Goal: Task Accomplishment & Management: Manage account settings

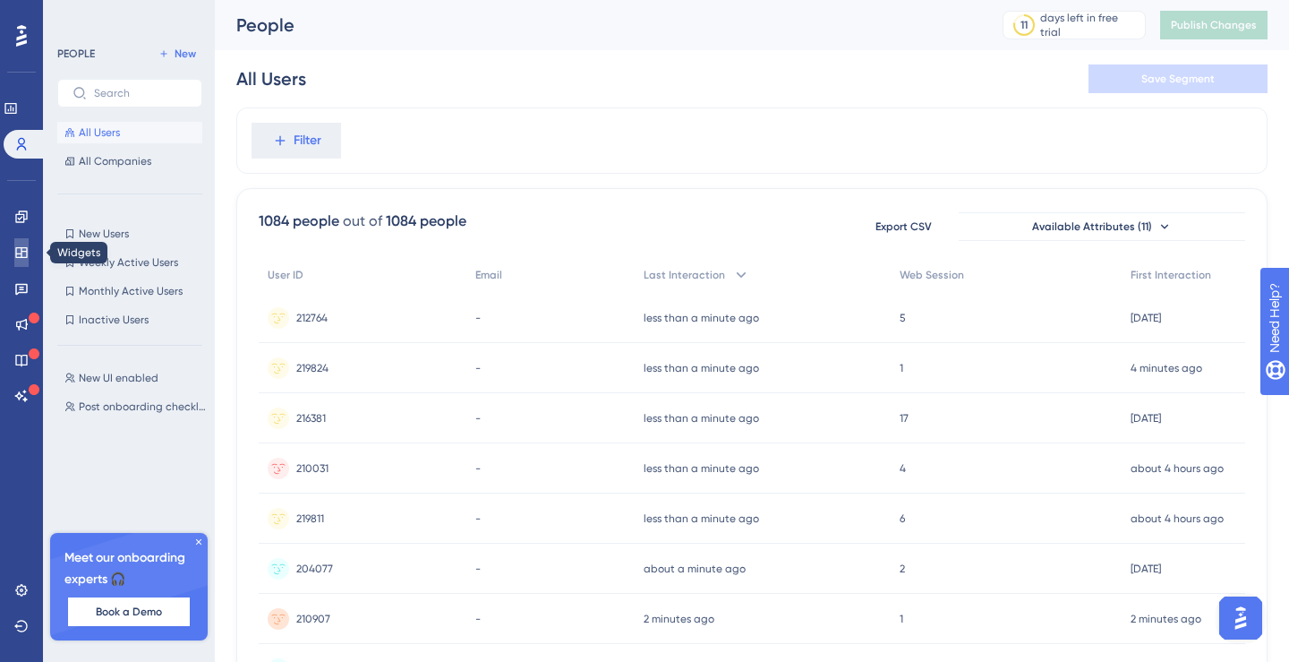
click at [21, 252] on icon at bounding box center [21, 252] width 12 height 11
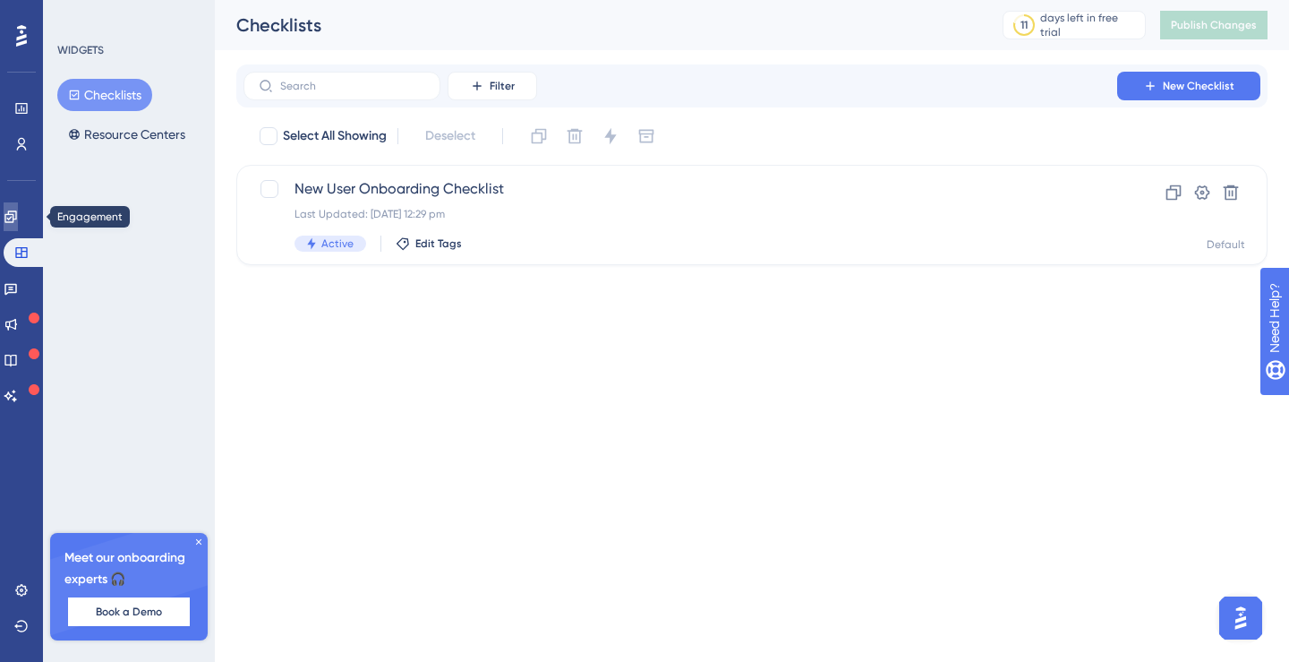
click at [14, 216] on icon at bounding box center [11, 216] width 14 height 14
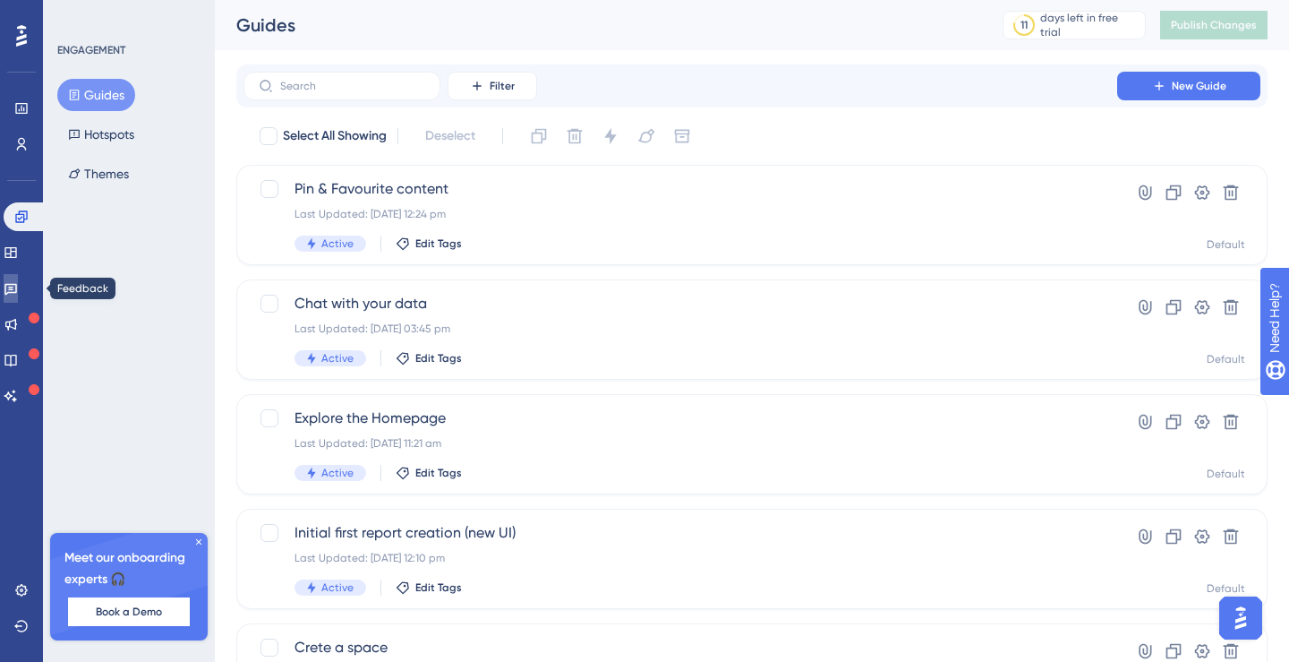
click at [18, 281] on icon at bounding box center [11, 288] width 14 height 14
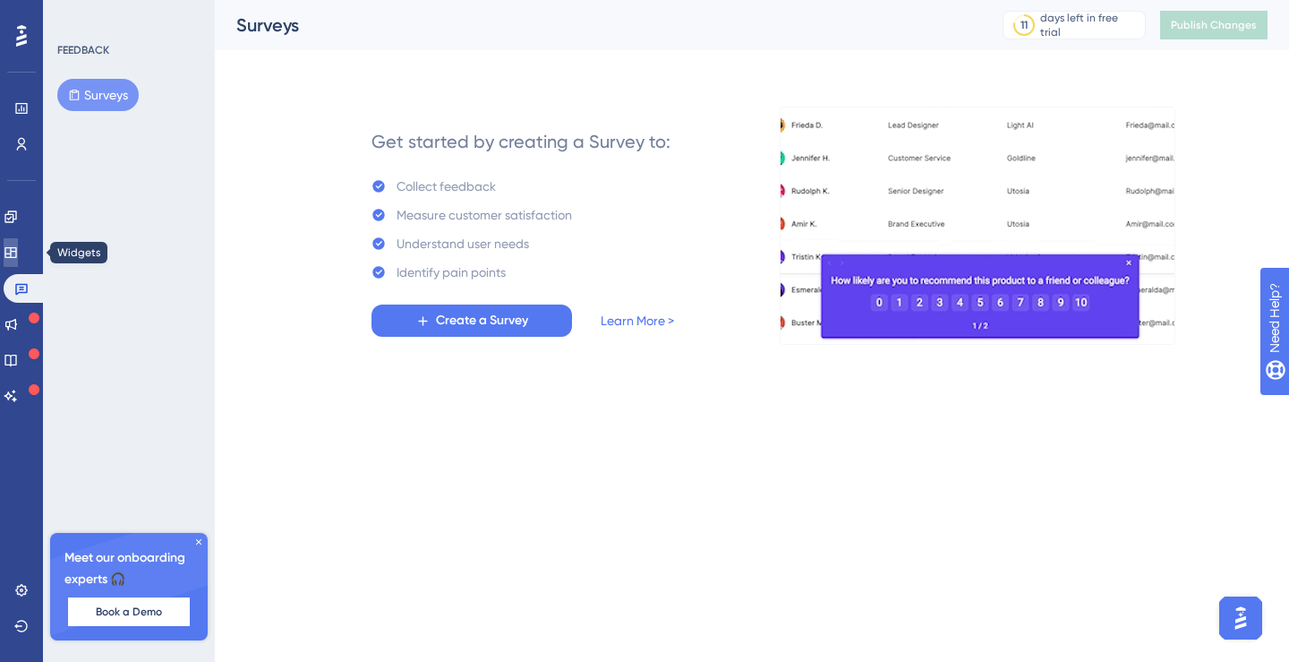
click at [18, 246] on icon at bounding box center [11, 252] width 14 height 14
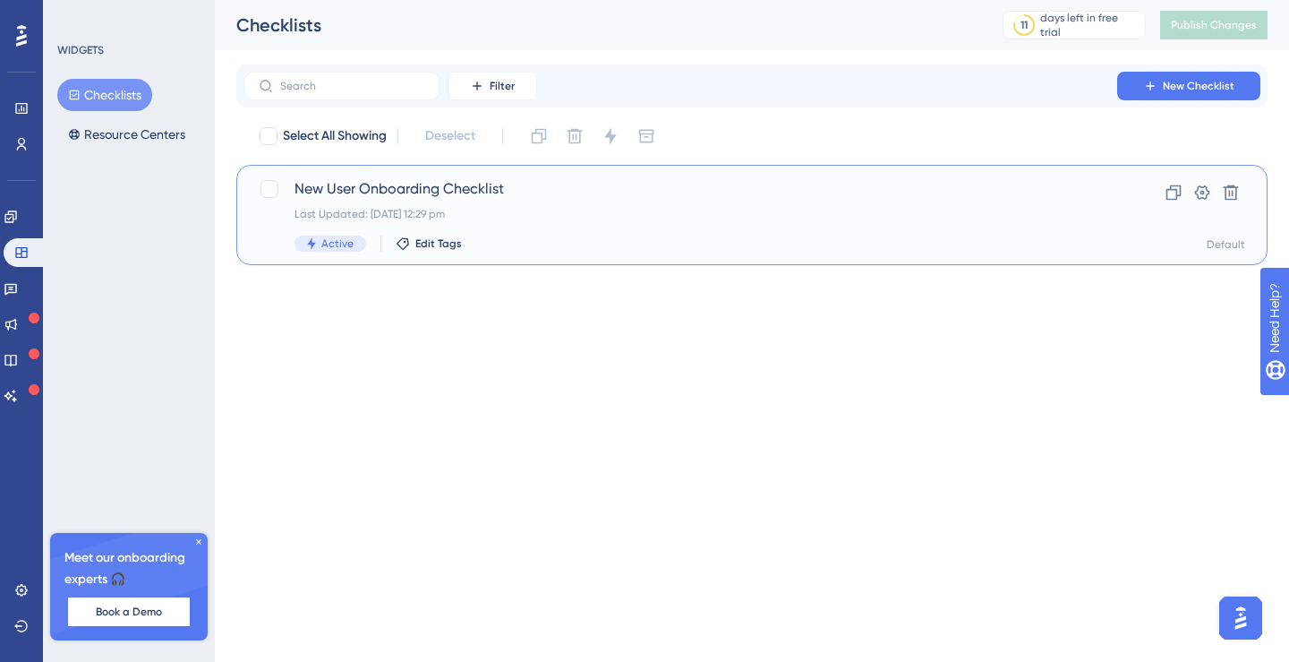
click at [366, 185] on span "New User Onboarding Checklist" at bounding box center [681, 188] width 772 height 21
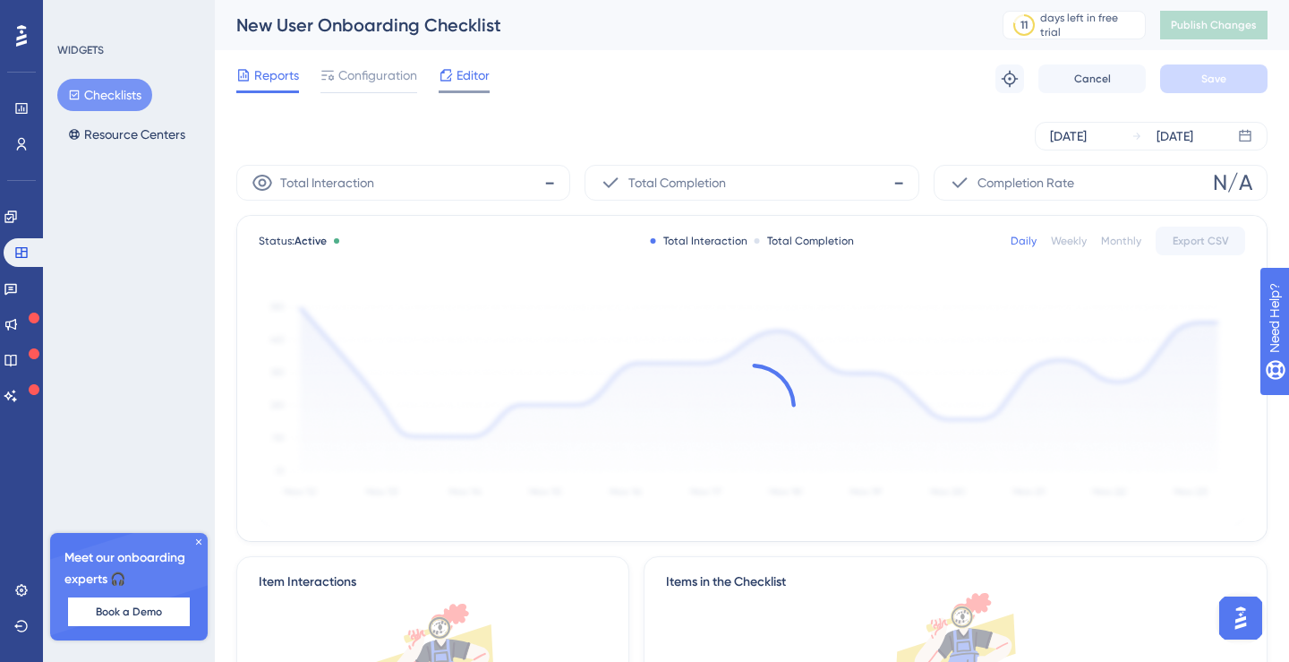
click at [446, 81] on icon at bounding box center [446, 75] width 14 height 14
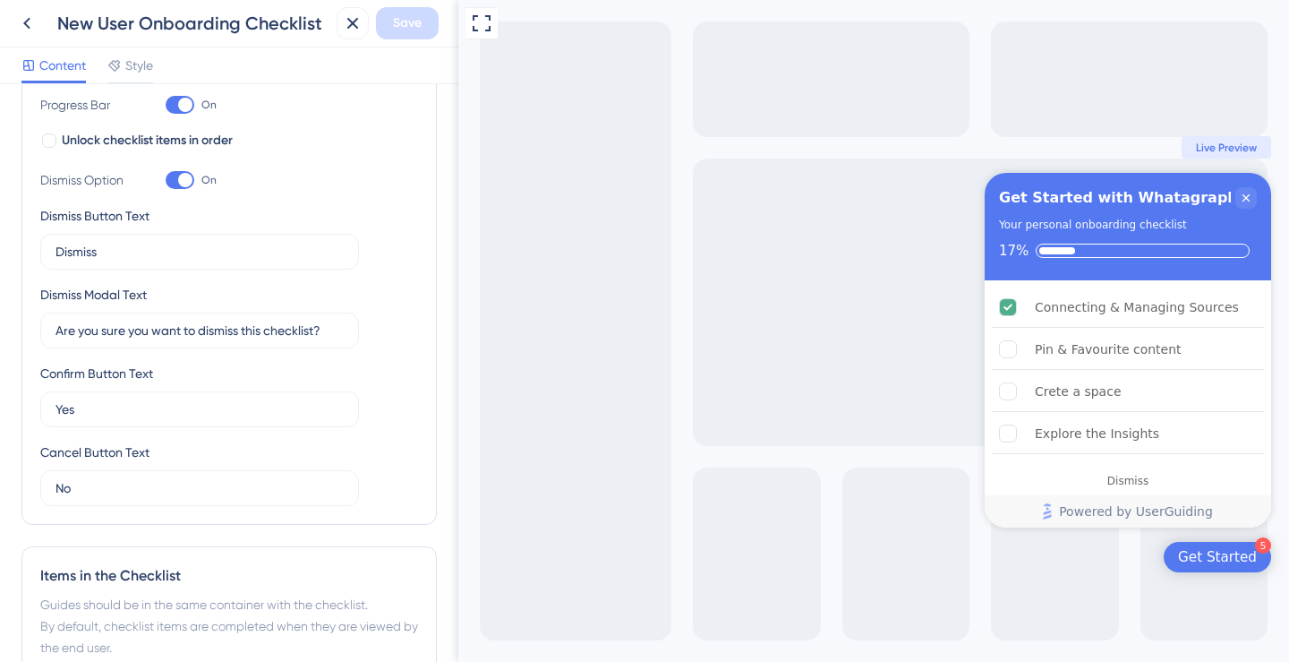
scroll to position [278, 0]
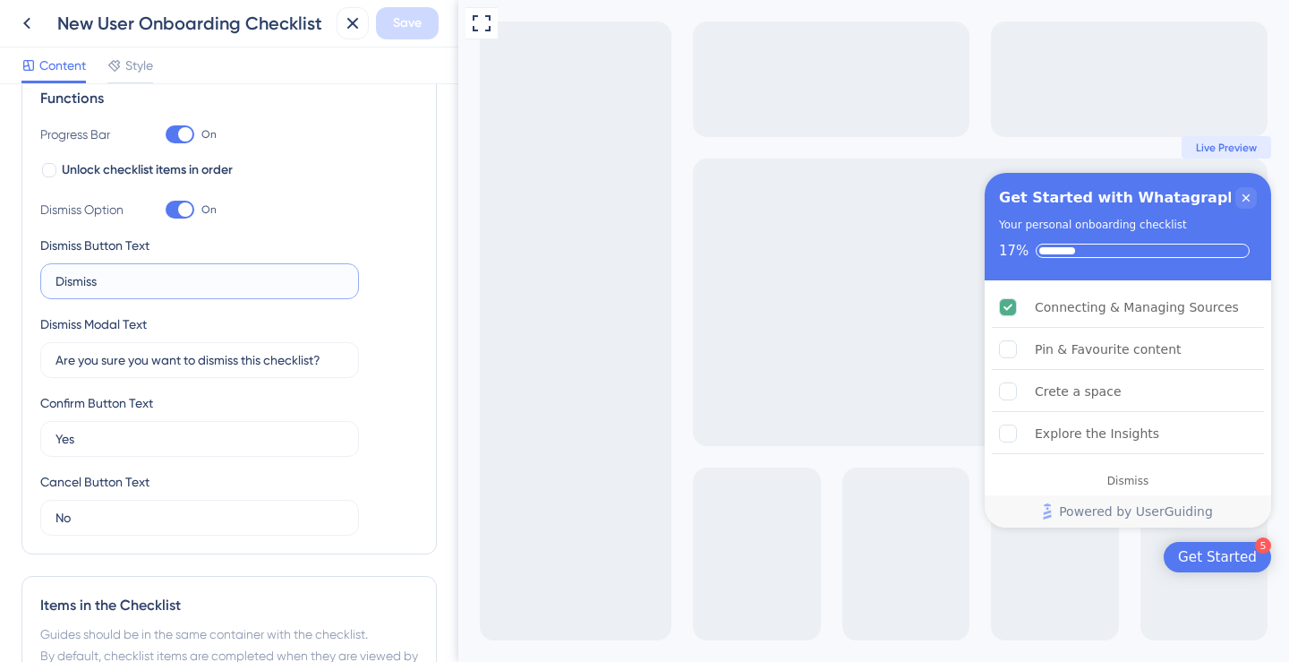
click at [202, 288] on input "Dismiss" at bounding box center [200, 281] width 288 height 20
type input "Dismiss the onboarding"
click at [421, 24] on span "Save" at bounding box center [407, 23] width 29 height 21
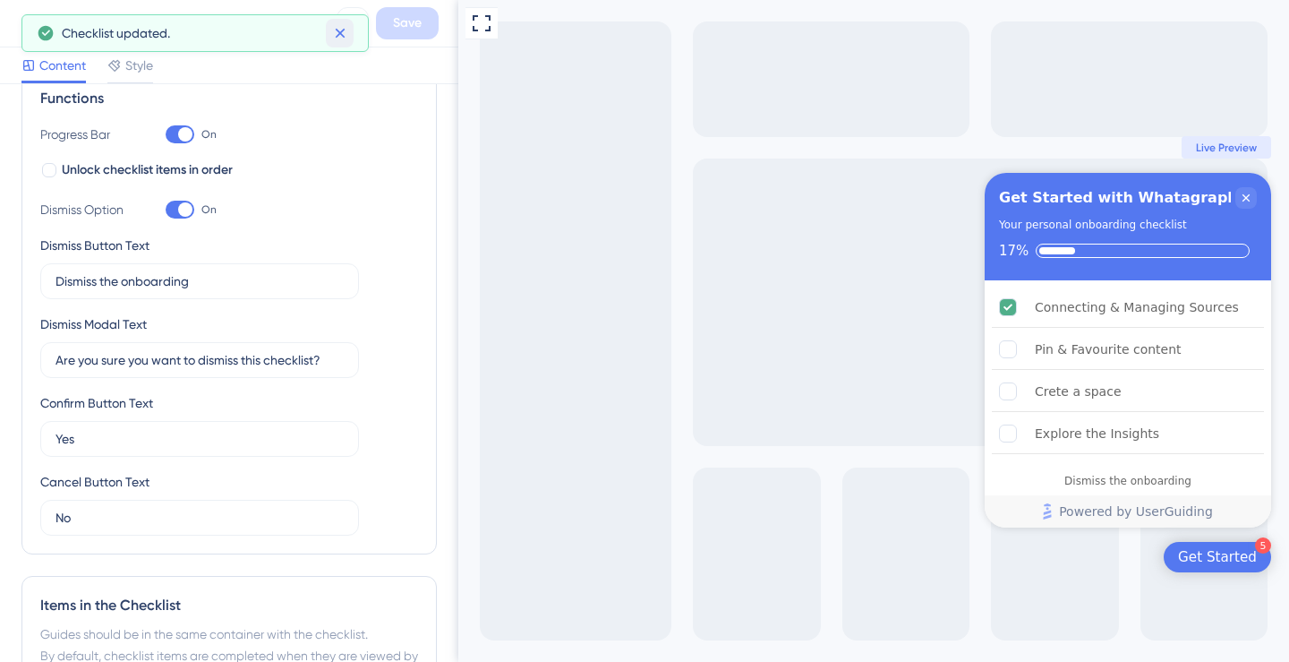
click at [338, 33] on icon at bounding box center [340, 34] width 10 height 10
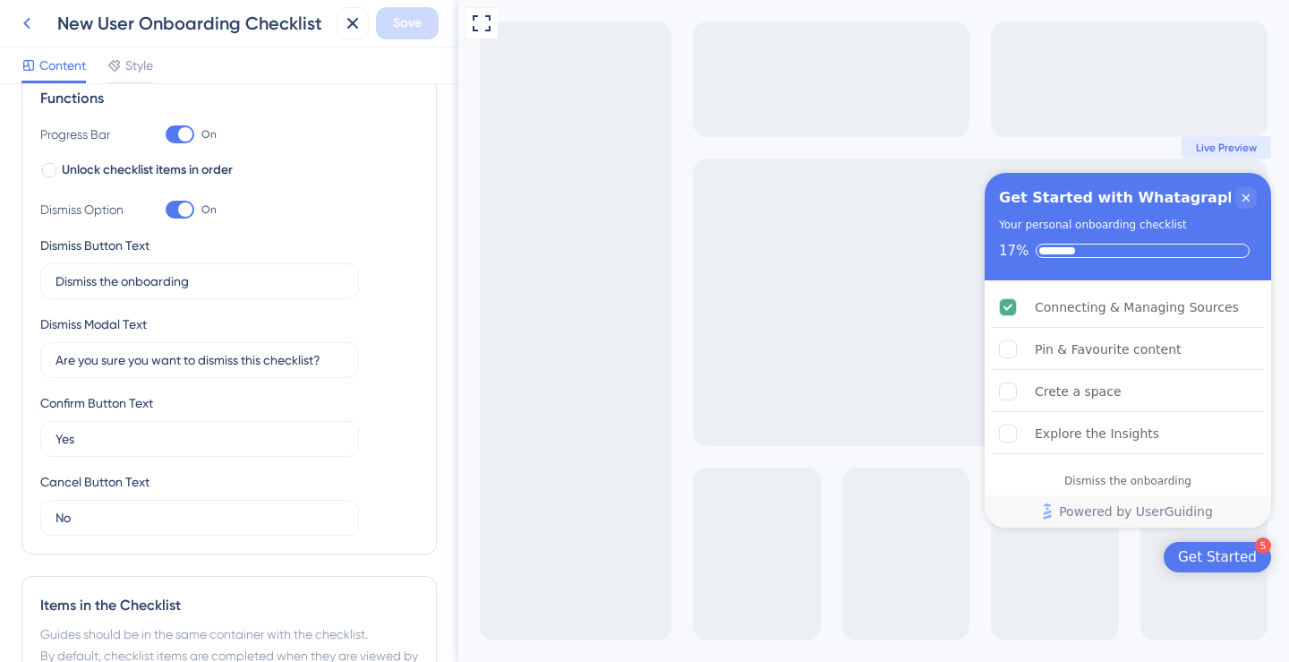
click at [35, 27] on icon at bounding box center [26, 23] width 21 height 21
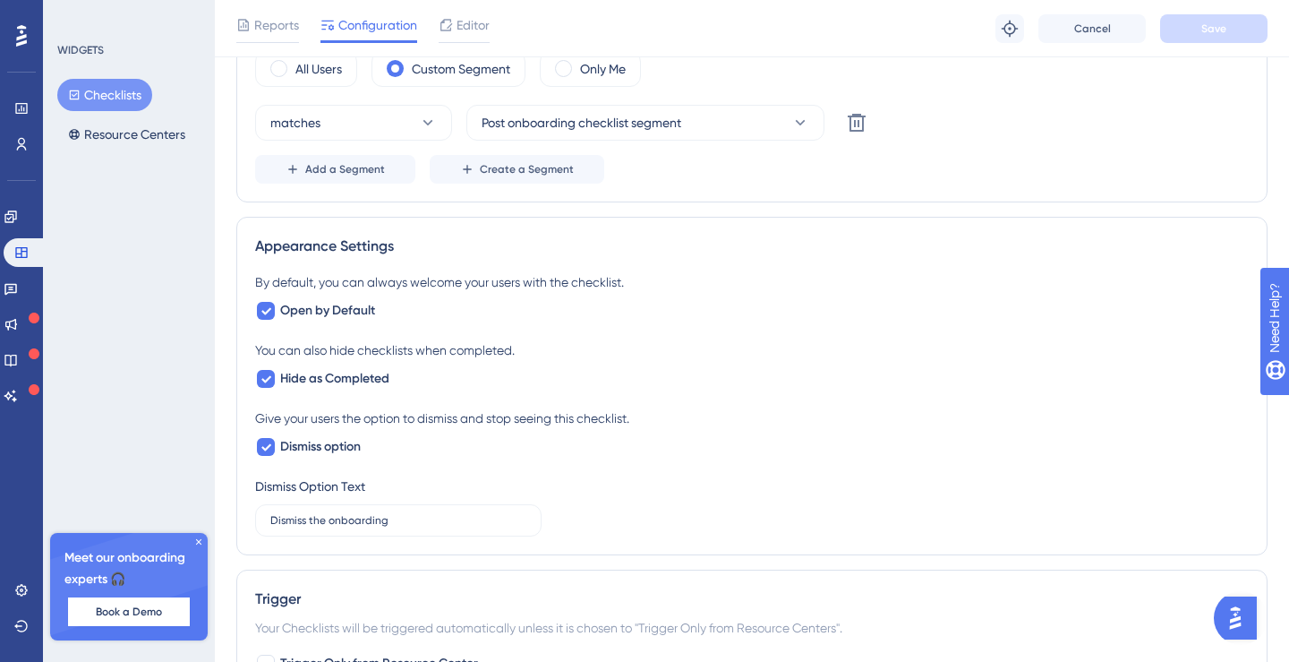
scroll to position [643, 0]
click at [286, 311] on span "Open by Default" at bounding box center [327, 312] width 95 height 21
checkbox input "false"
click at [1227, 26] on button "Save" at bounding box center [1213, 28] width 107 height 29
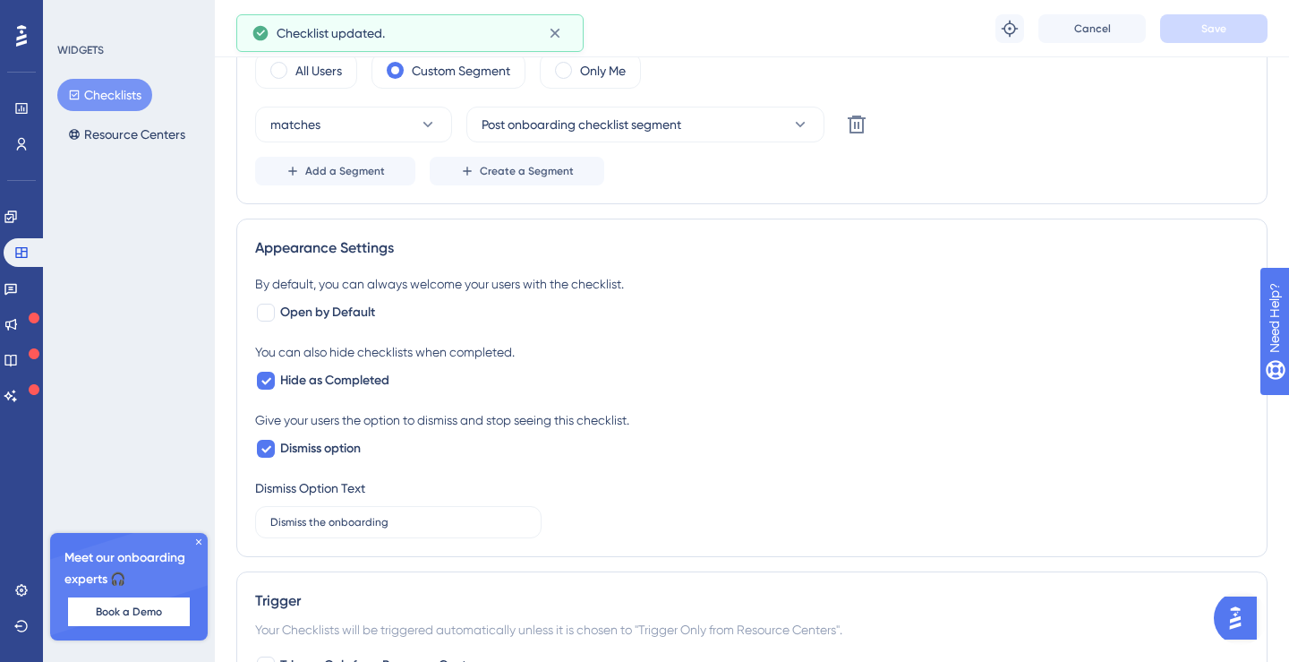
scroll to position [0, 0]
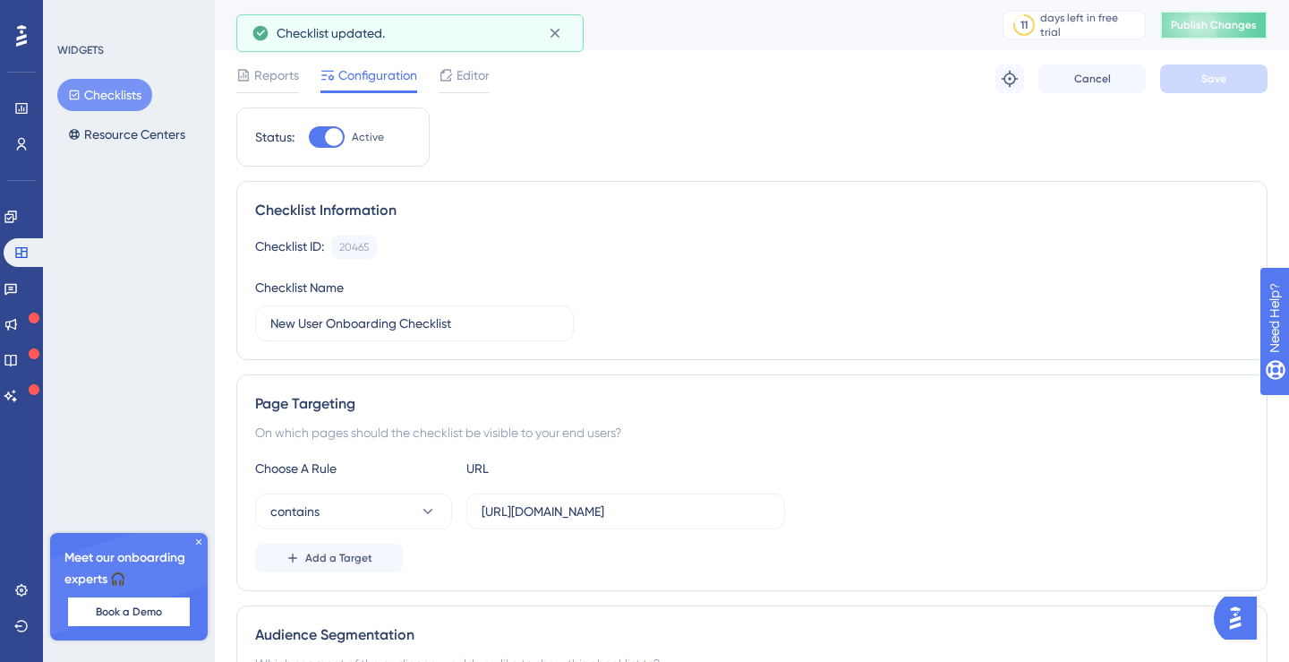
click at [1192, 36] on button "Publish Changes" at bounding box center [1213, 25] width 107 height 29
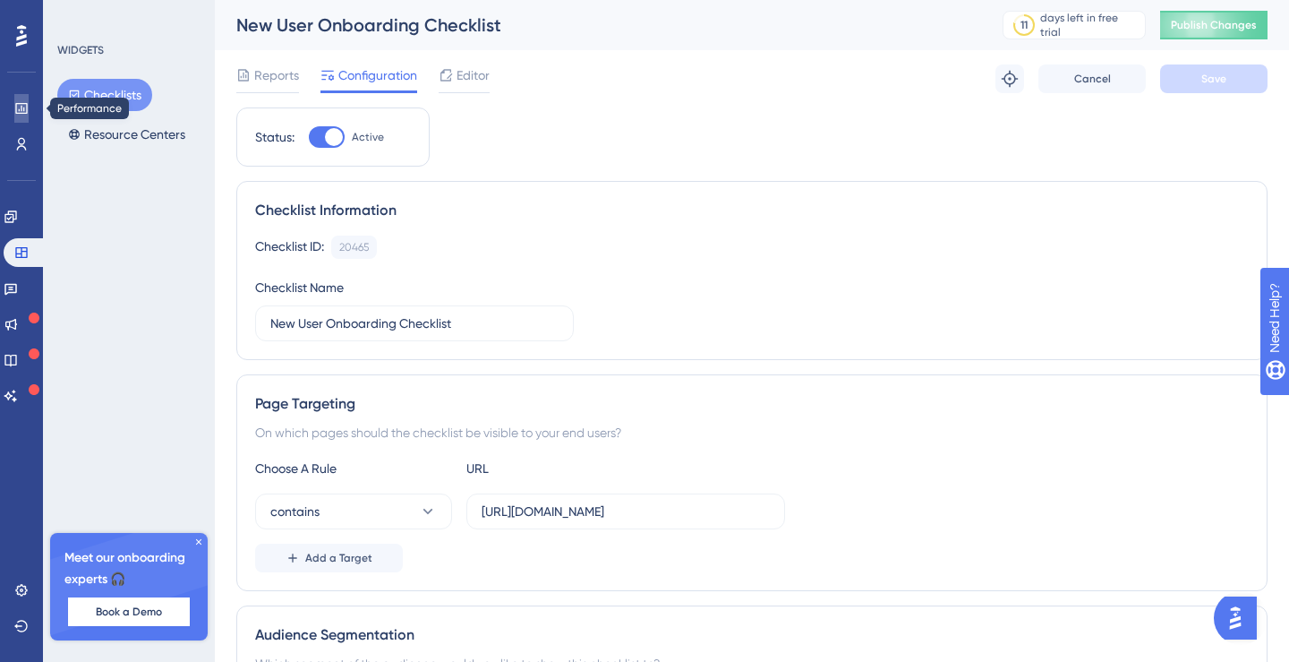
click at [16, 115] on link at bounding box center [21, 108] width 14 height 29
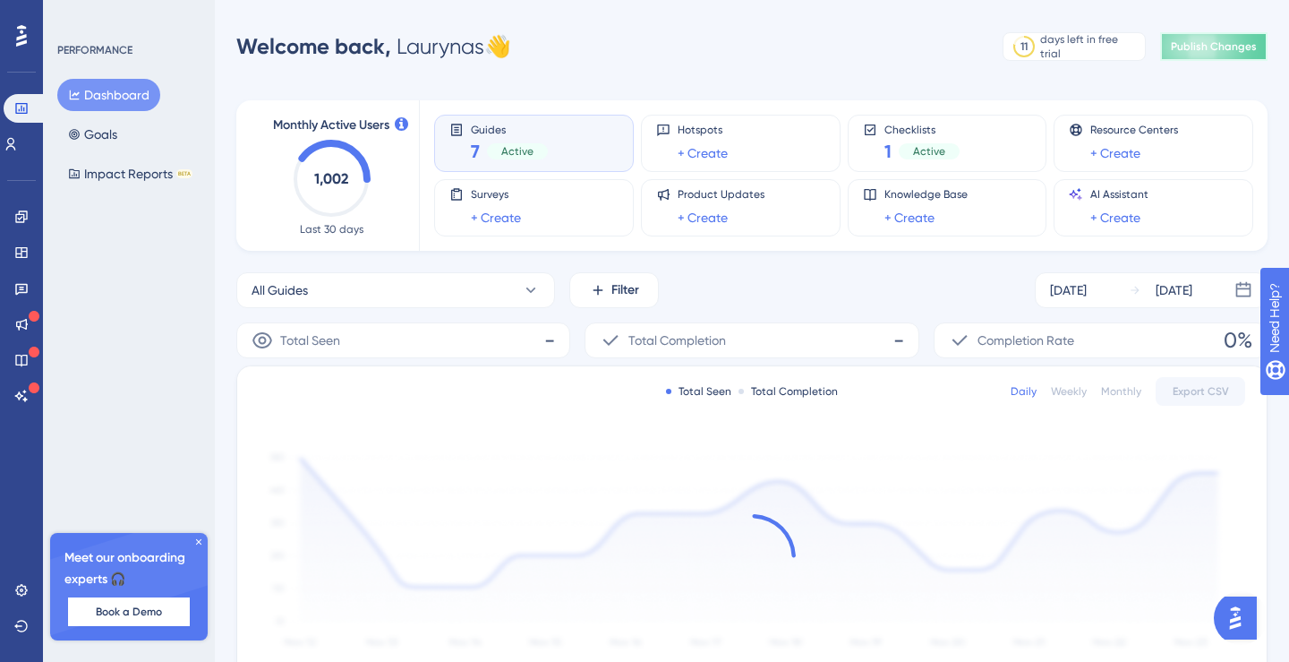
click at [1212, 48] on span "Publish Changes" at bounding box center [1214, 46] width 86 height 14
